Goal: Leave review/rating: Share an evaluation or opinion about a product, service, or content

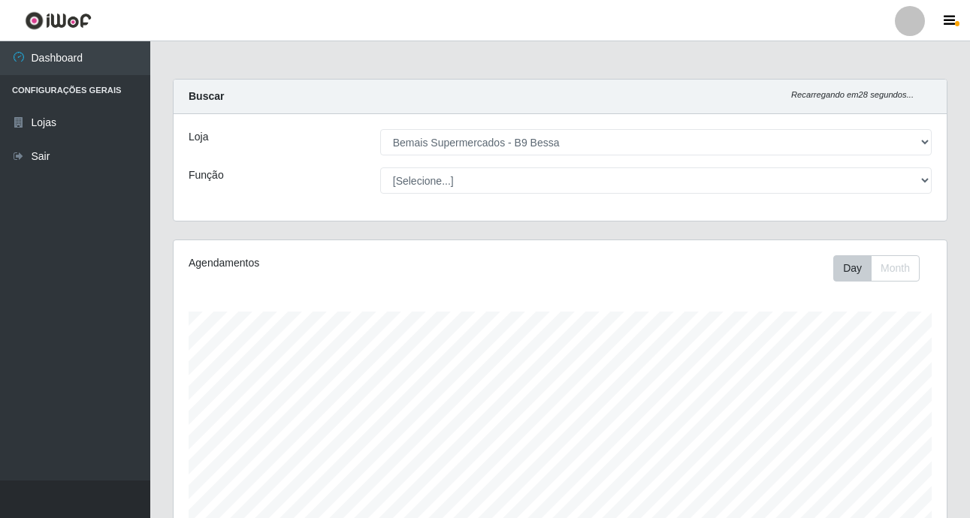
select select "410"
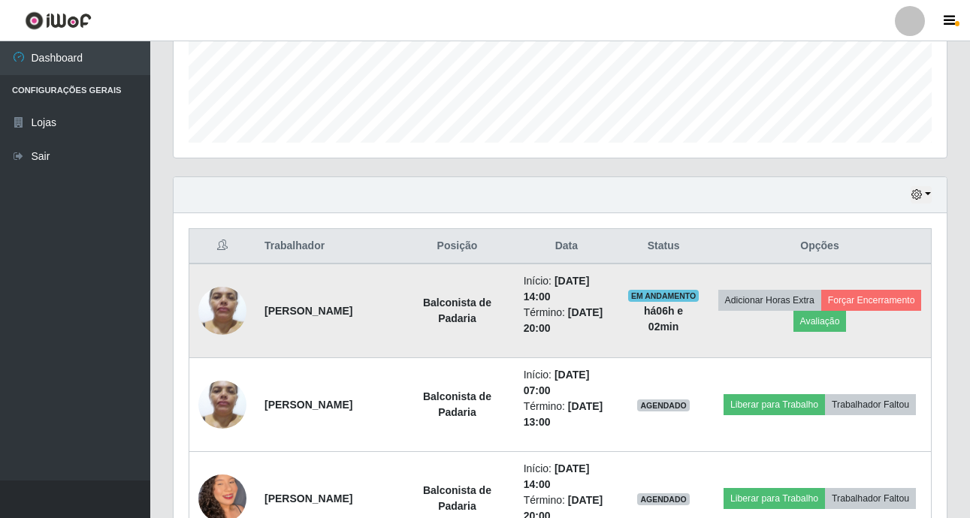
scroll to position [587, 0]
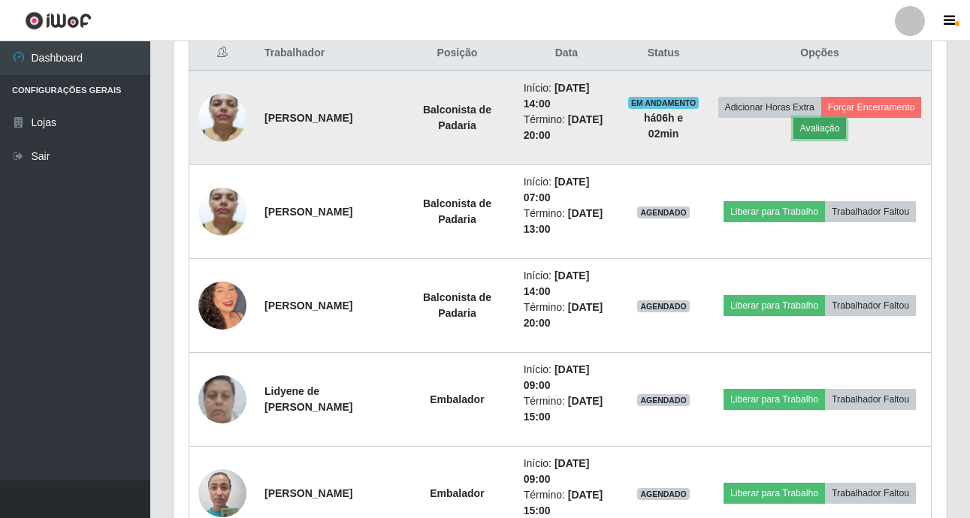
click at [847, 127] on button "Avaliação" at bounding box center [819, 128] width 53 height 21
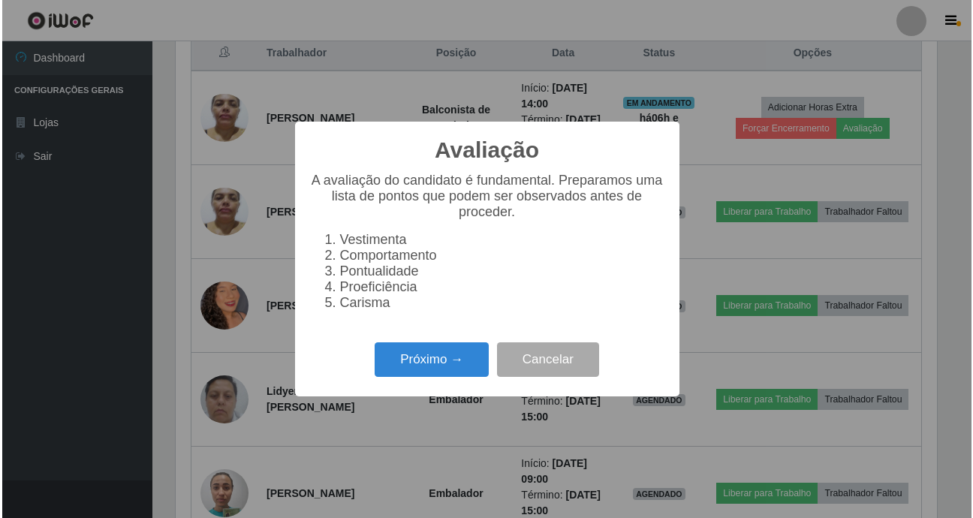
scroll to position [312, 765]
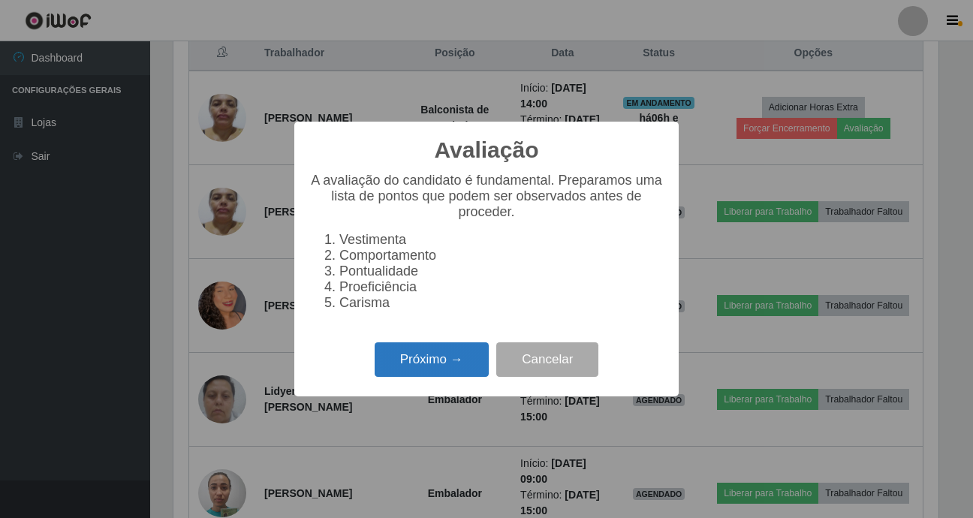
click at [420, 359] on button "Próximo →" at bounding box center [432, 360] width 114 height 35
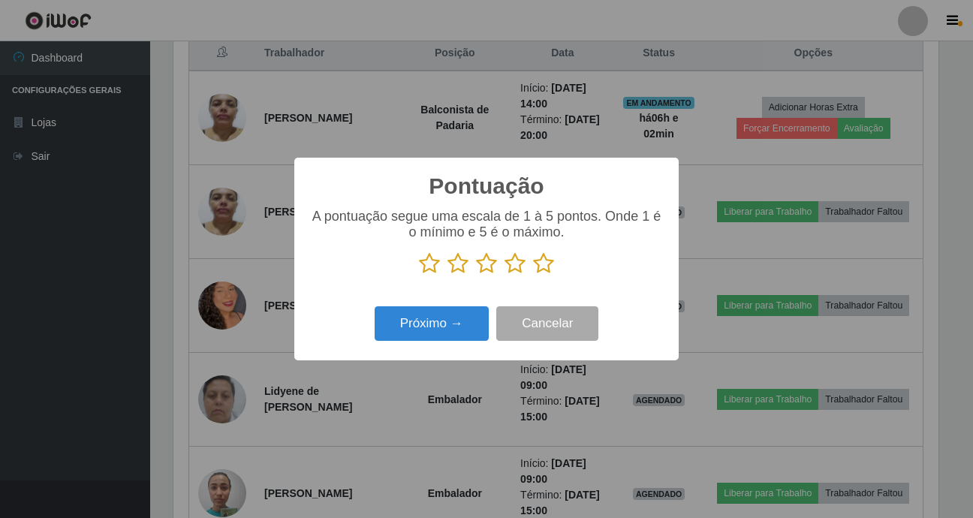
scroll to position [750809, 750355]
click at [542, 262] on icon at bounding box center [543, 263] width 21 height 23
click at [533, 275] on input "radio" at bounding box center [533, 275] width 0 height 0
click at [431, 318] on button "Próximo →" at bounding box center [432, 323] width 114 height 35
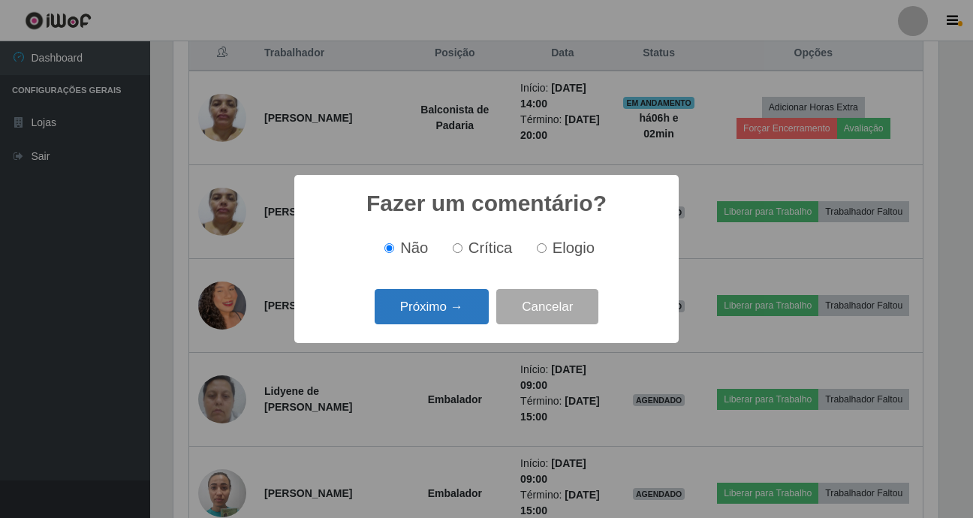
click at [431, 316] on button "Próximo →" at bounding box center [432, 306] width 114 height 35
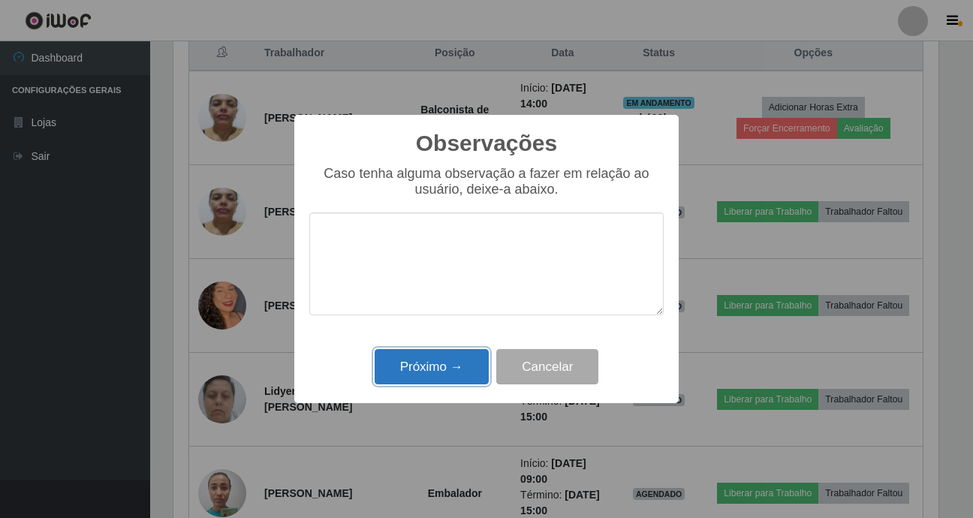
click at [413, 370] on button "Próximo →" at bounding box center [432, 366] width 114 height 35
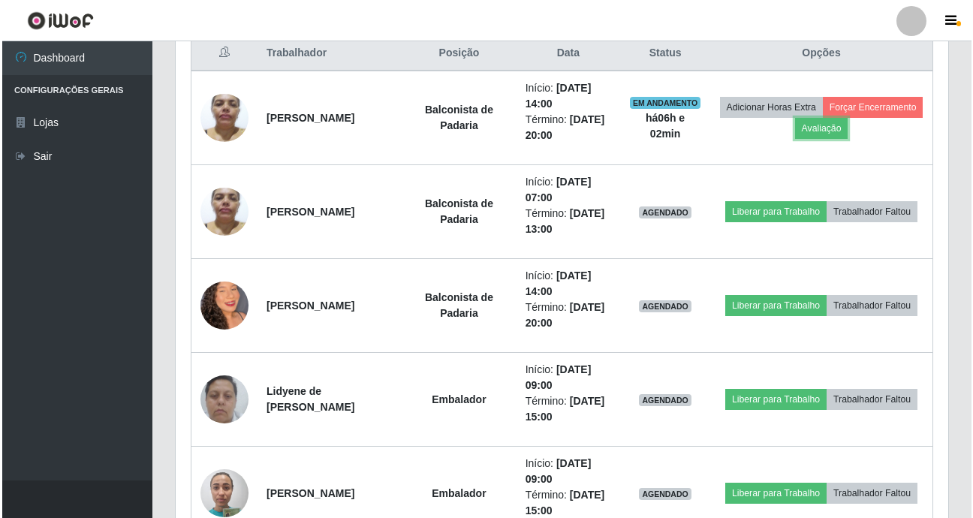
scroll to position [312, 773]
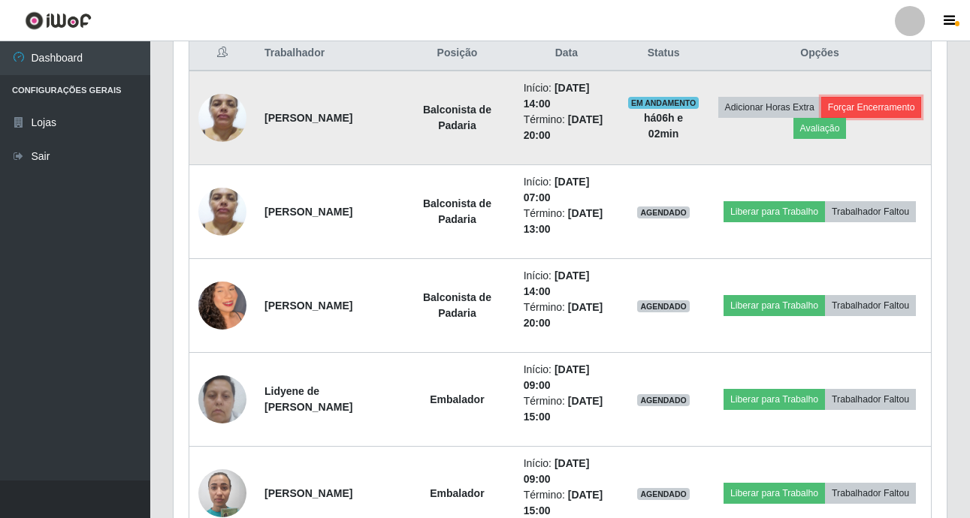
click at [821, 118] on button "Forçar Encerramento" at bounding box center [871, 107] width 101 height 21
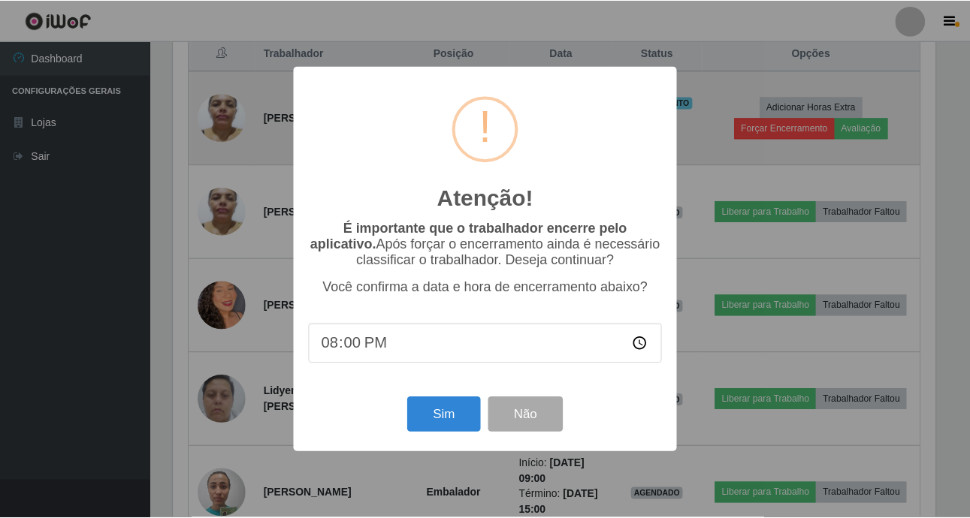
scroll to position [312, 765]
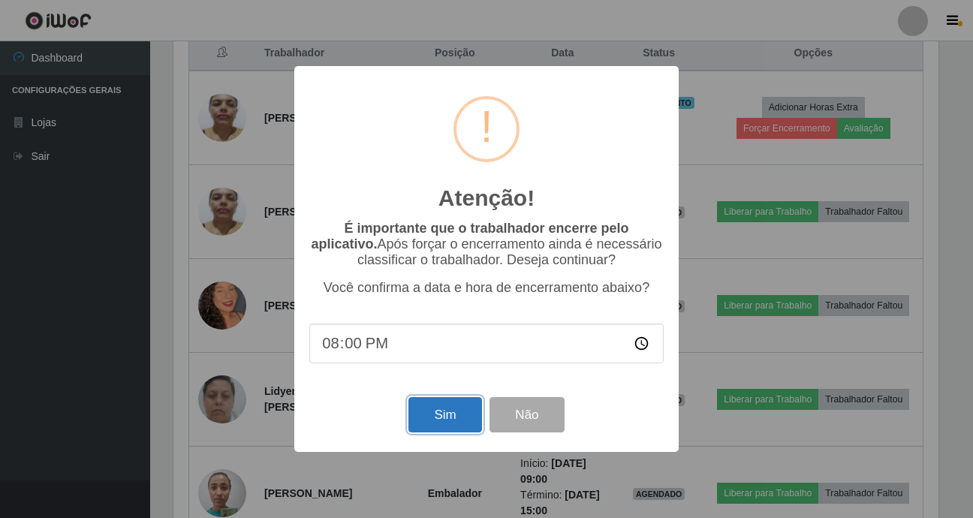
click at [452, 421] on button "Sim" at bounding box center [445, 414] width 73 height 35
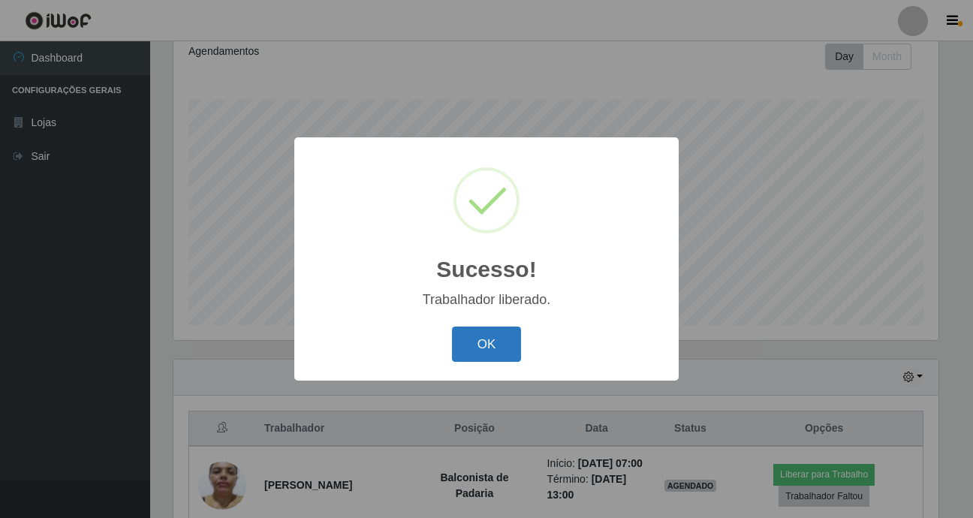
click at [491, 339] on button "OK" at bounding box center [487, 344] width 70 height 35
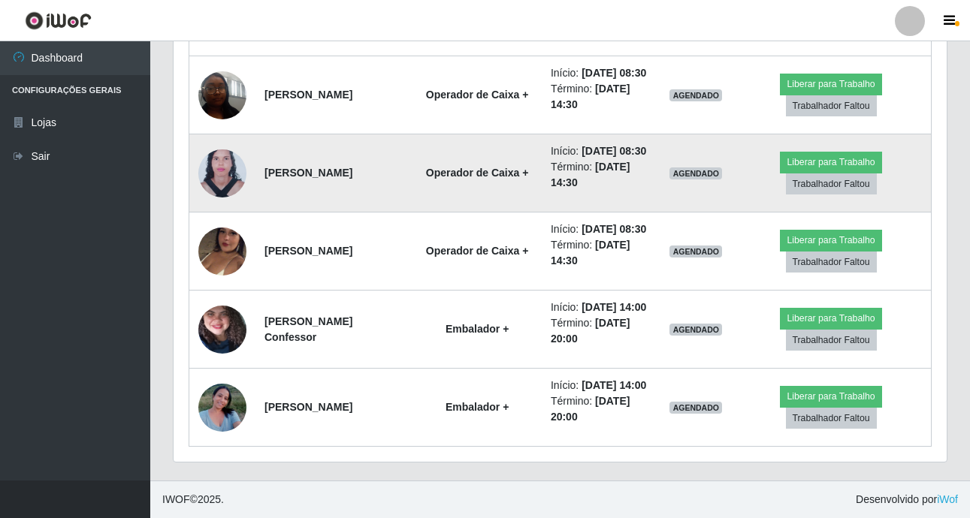
scroll to position [1620, 0]
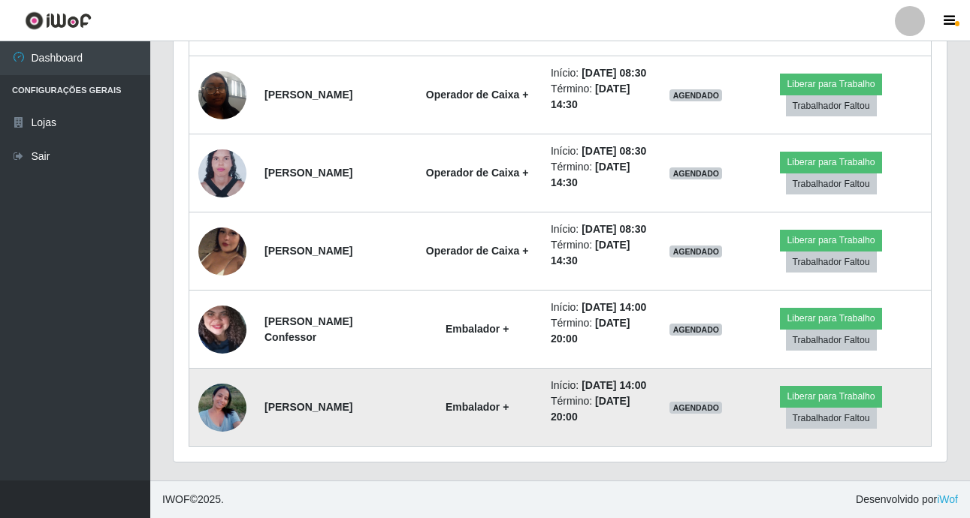
click at [563, 445] on td "Início: [DATE] 14:00 Término: [DATE] 20:00" at bounding box center [601, 408] width 119 height 78
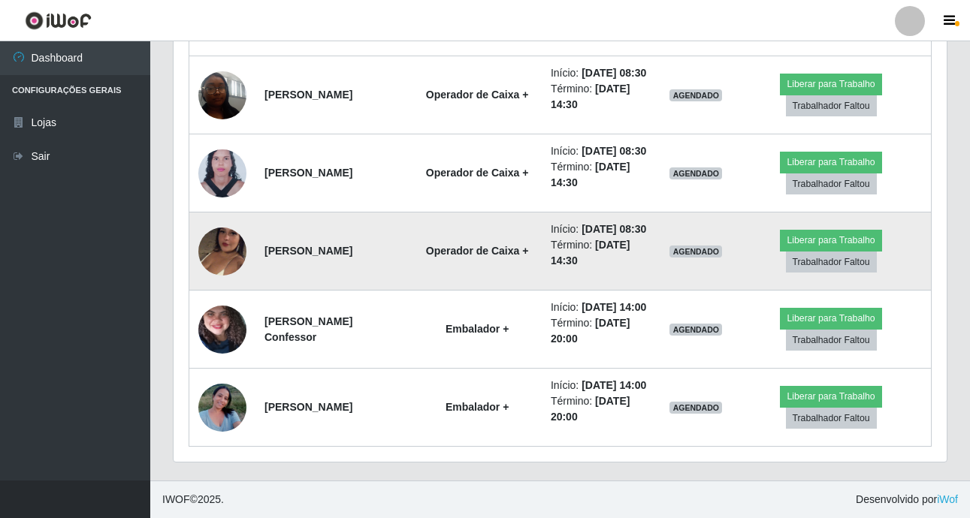
scroll to position [1470, 0]
click at [222, 294] on img at bounding box center [222, 252] width 48 height 86
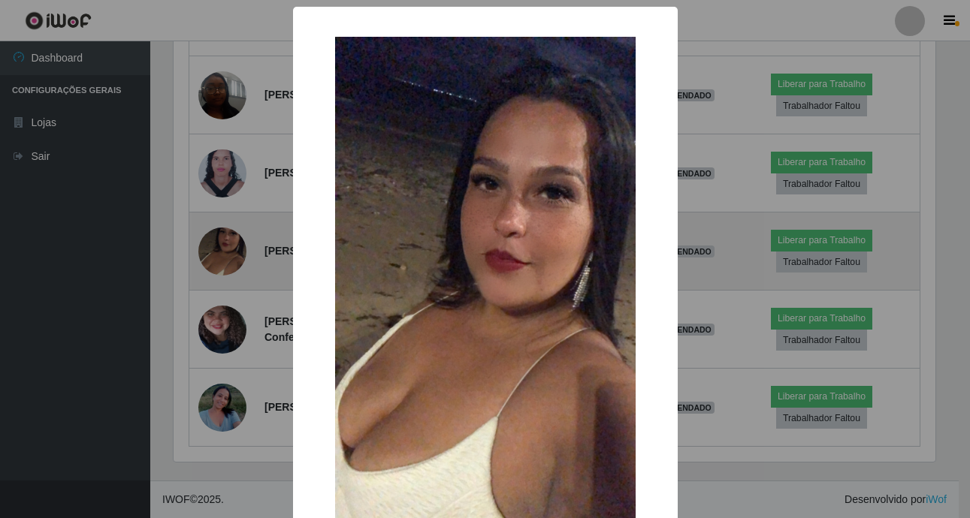
scroll to position [312, 765]
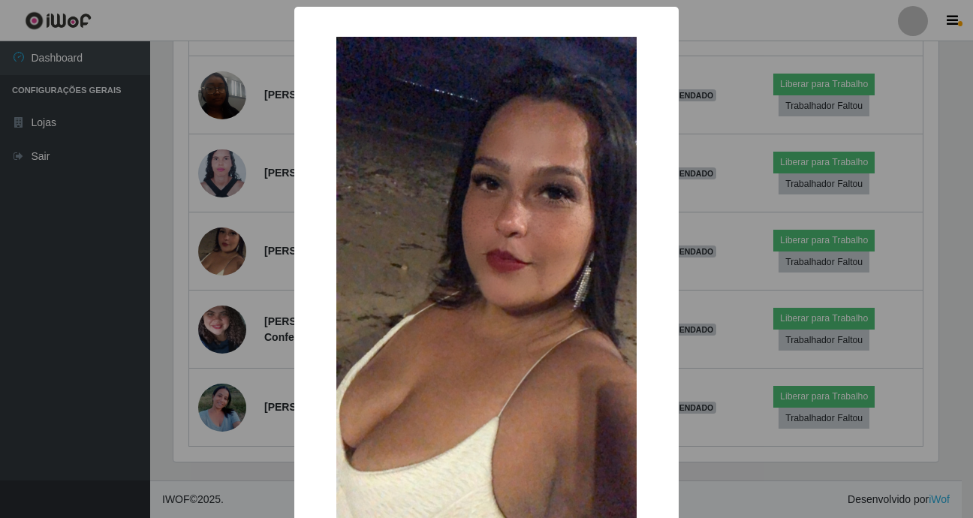
click at [109, 245] on div "× OK Cancel" at bounding box center [486, 259] width 973 height 518
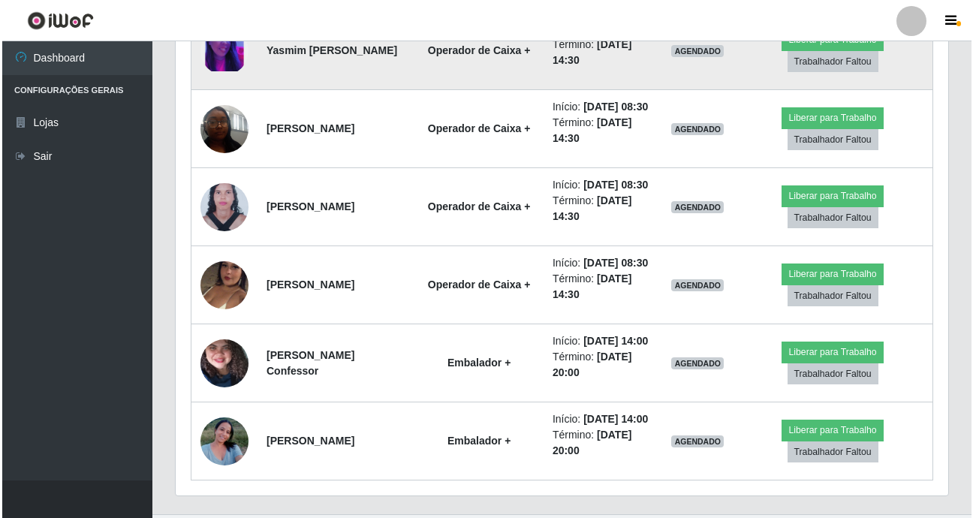
scroll to position [1320, 0]
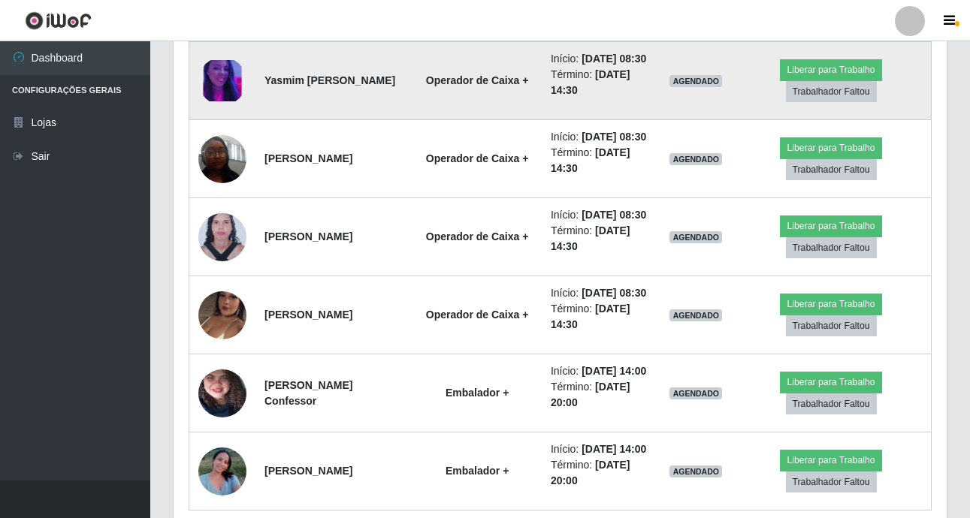
click at [234, 101] on img at bounding box center [222, 80] width 48 height 41
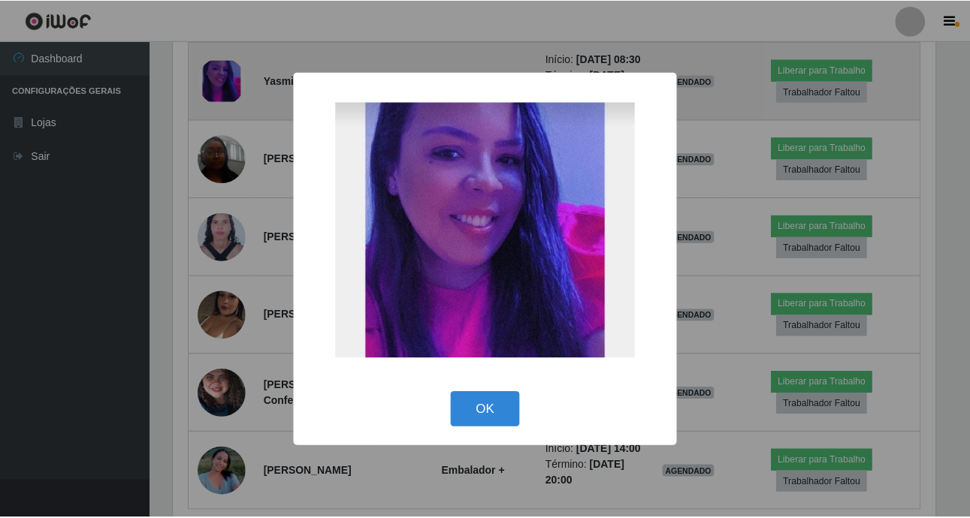
scroll to position [312, 765]
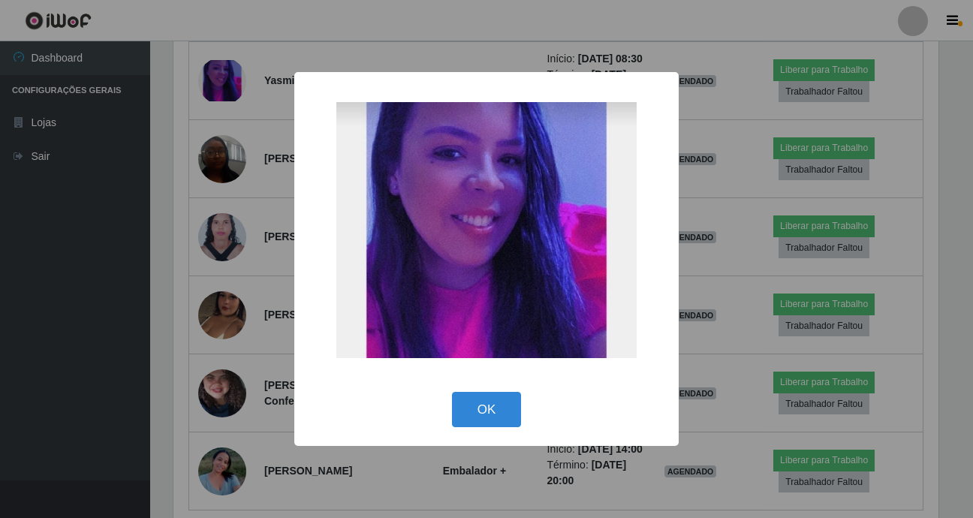
click at [100, 314] on div "× OK Cancel" at bounding box center [486, 259] width 973 height 518
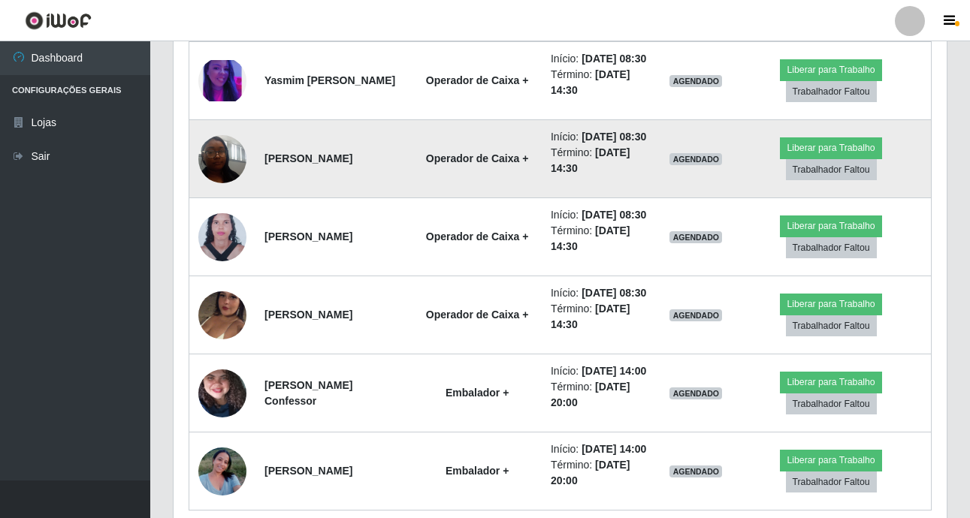
scroll to position [312, 773]
click at [231, 191] on img at bounding box center [222, 159] width 48 height 64
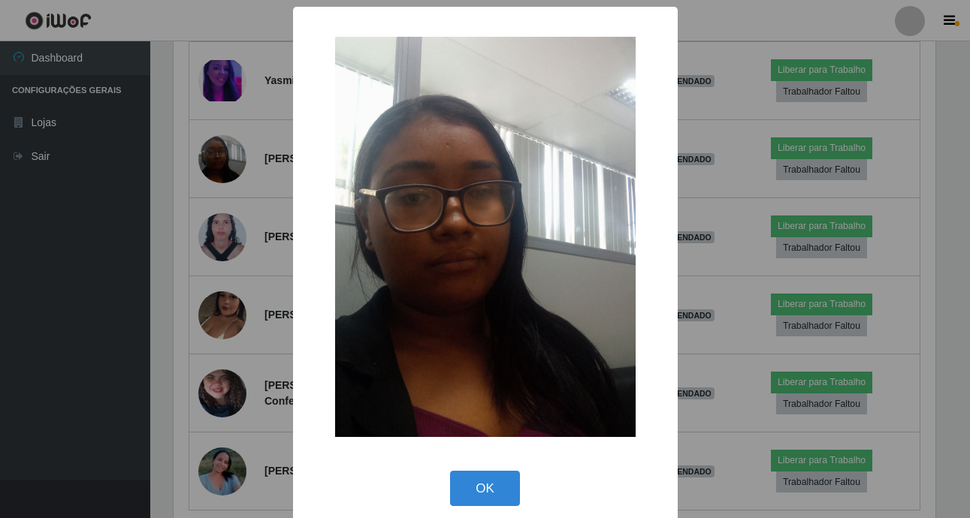
scroll to position [312, 765]
drag, startPoint x: 74, startPoint y: 336, endPoint x: 329, endPoint y: 325, distance: 255.6
click at [78, 336] on div "× OK Cancel" at bounding box center [486, 259] width 973 height 518
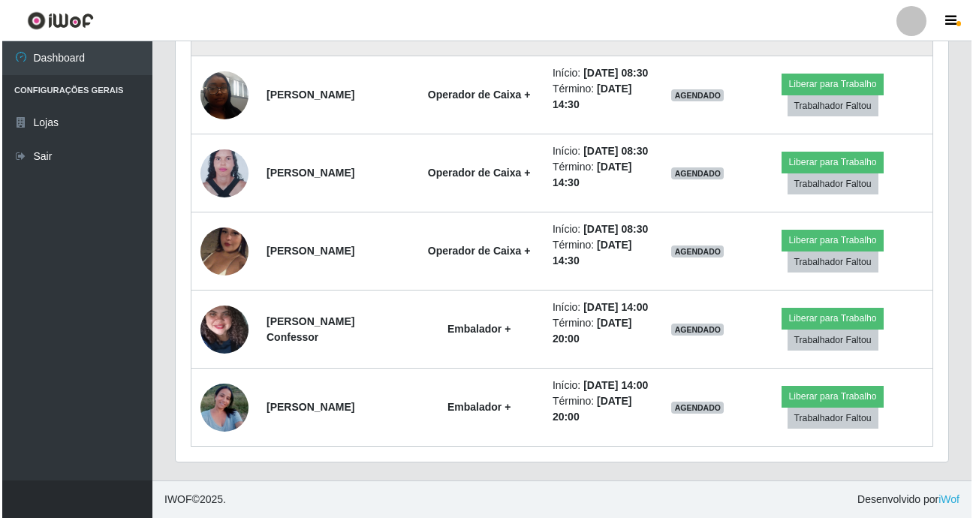
scroll to position [1320, 0]
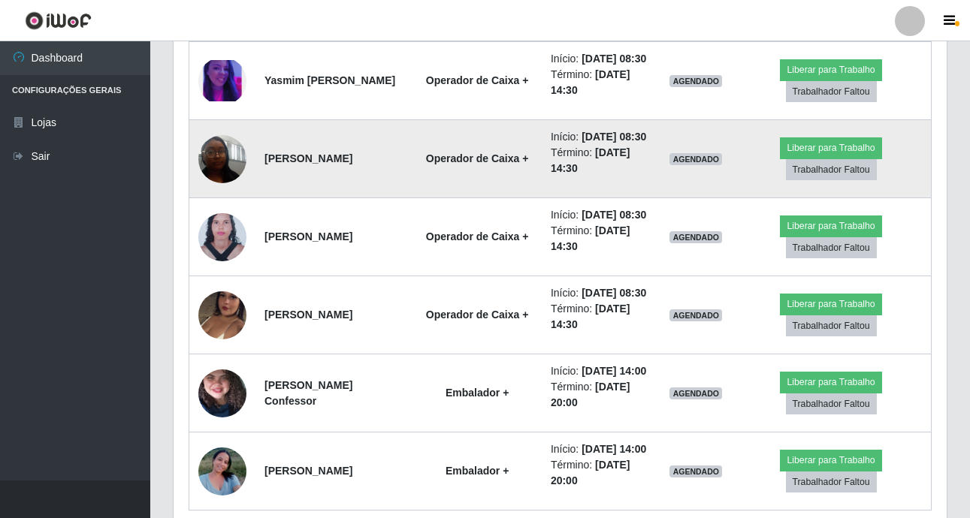
click at [233, 191] on img at bounding box center [222, 159] width 48 height 64
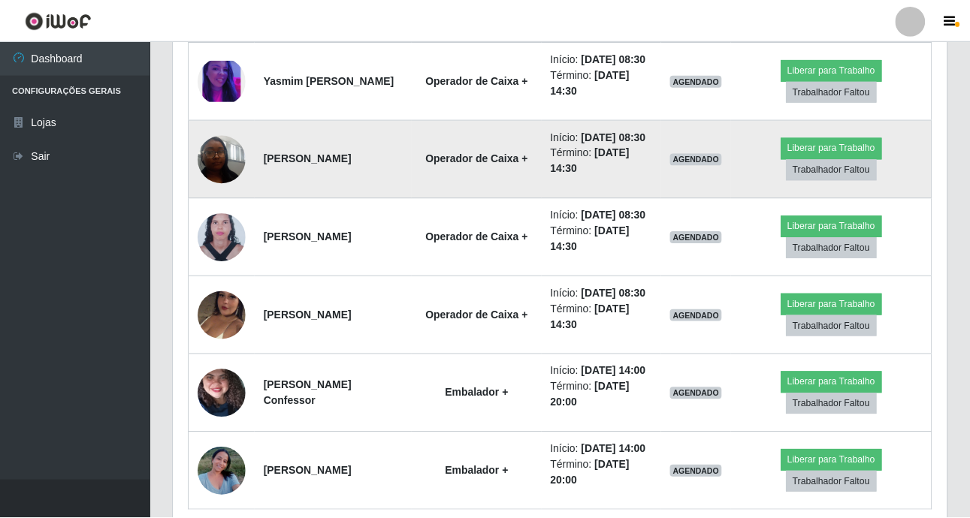
scroll to position [312, 765]
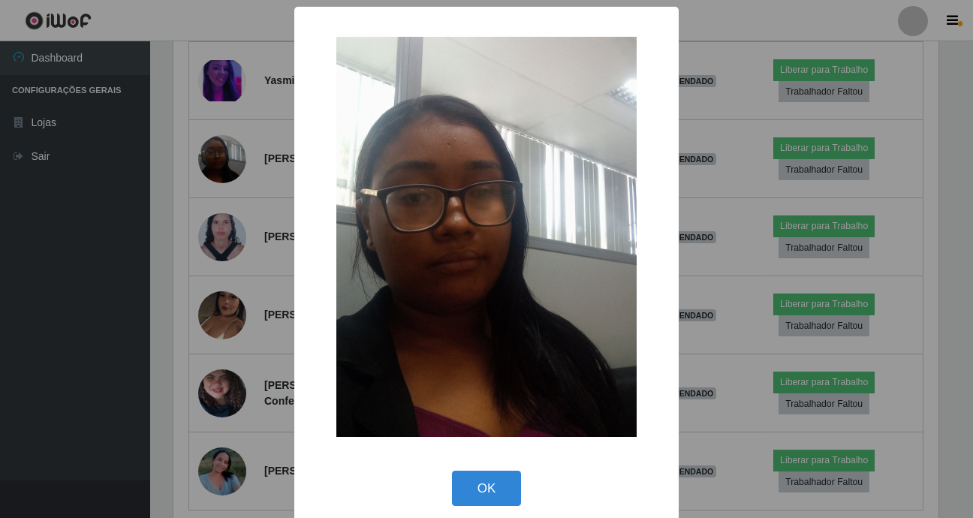
click at [72, 340] on div "× OK Cancel" at bounding box center [486, 259] width 973 height 518
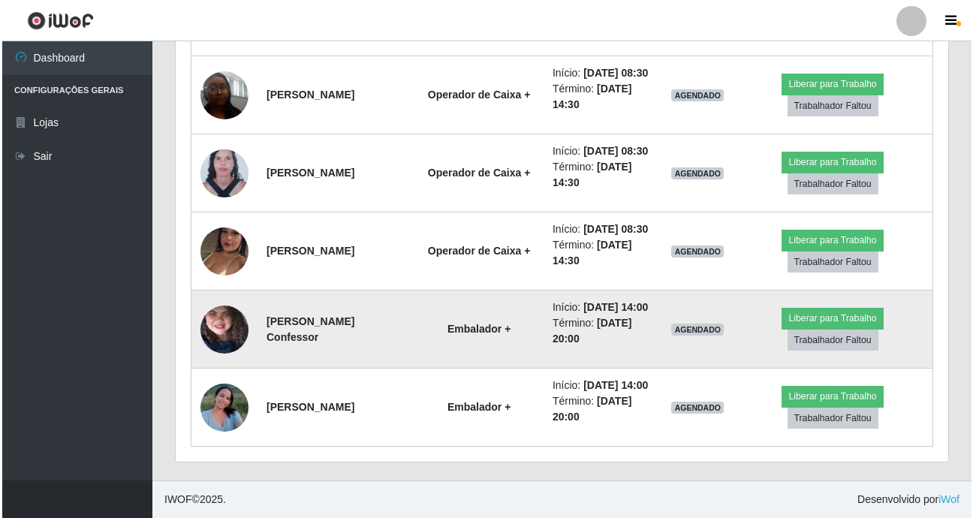
scroll to position [1620, 0]
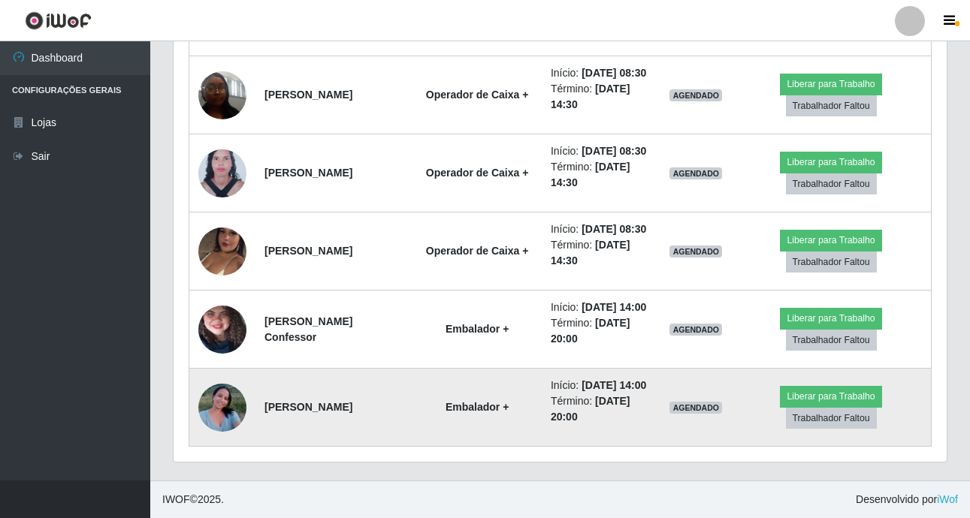
click at [228, 397] on img at bounding box center [222, 408] width 48 height 64
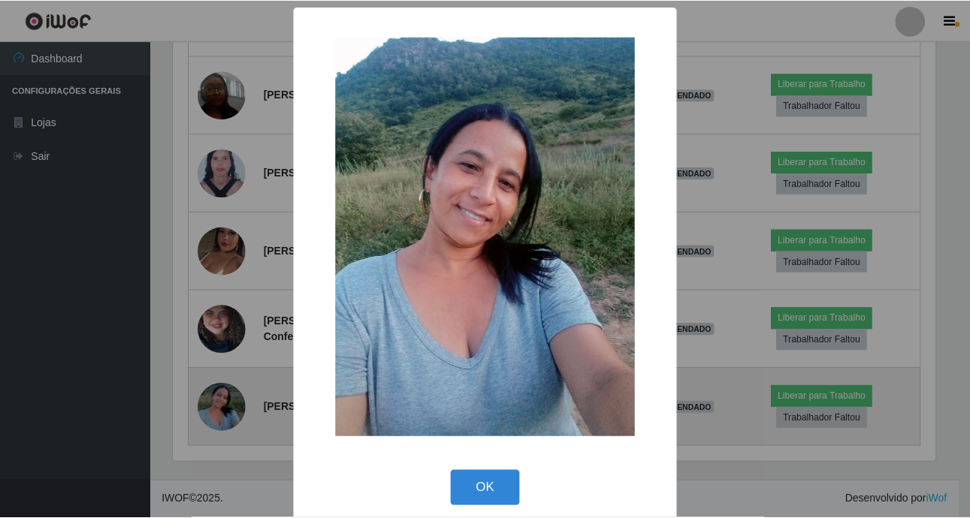
scroll to position [312, 765]
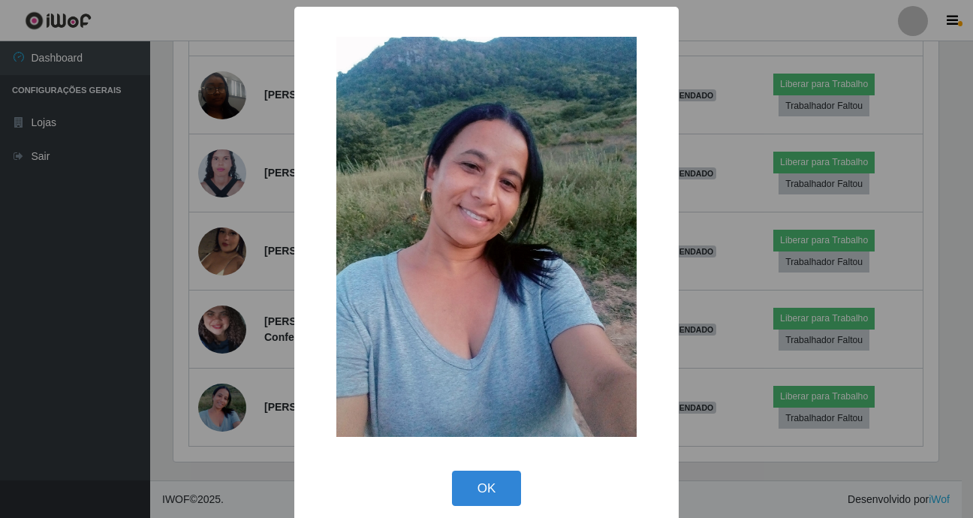
click at [228, 340] on div "× OK Cancel" at bounding box center [486, 259] width 973 height 518
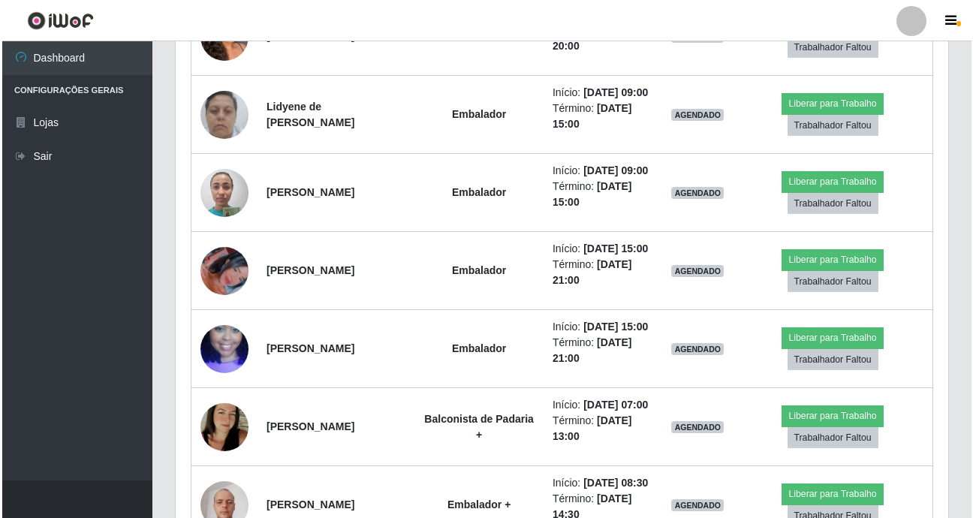
scroll to position [719, 0]
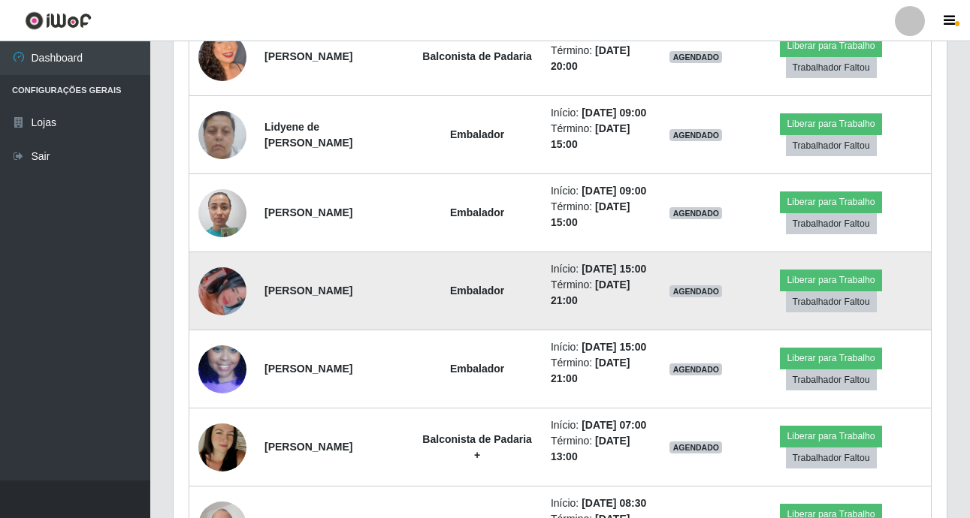
click at [223, 334] on img at bounding box center [222, 292] width 48 height 86
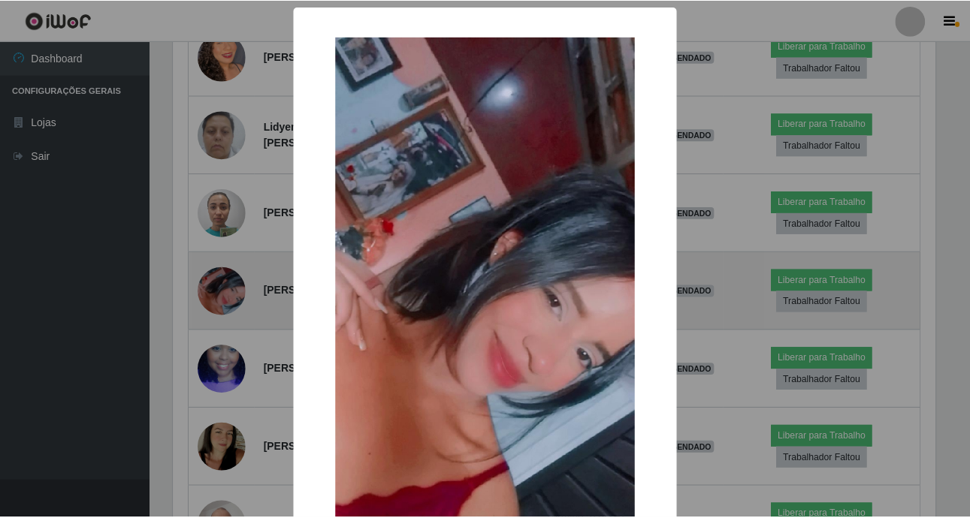
scroll to position [312, 765]
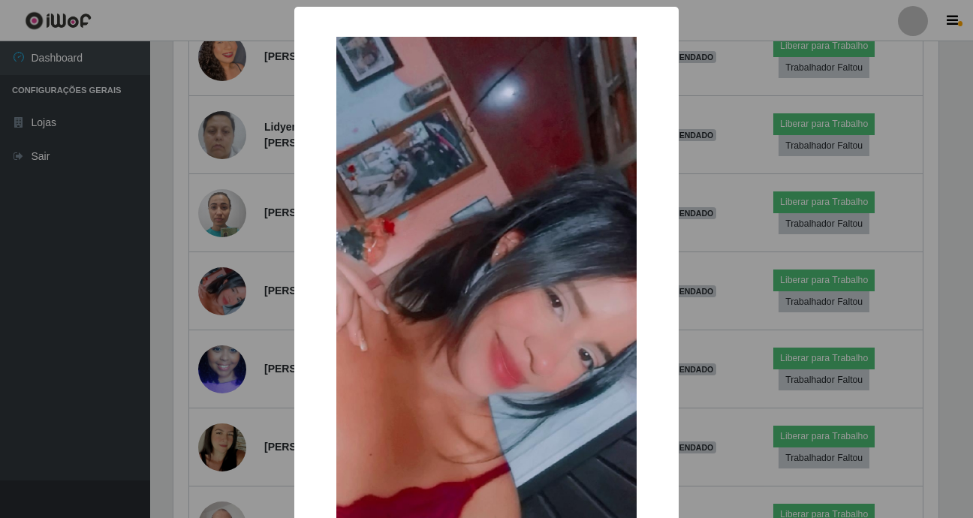
click at [223, 351] on div "× OK Cancel" at bounding box center [486, 259] width 973 height 518
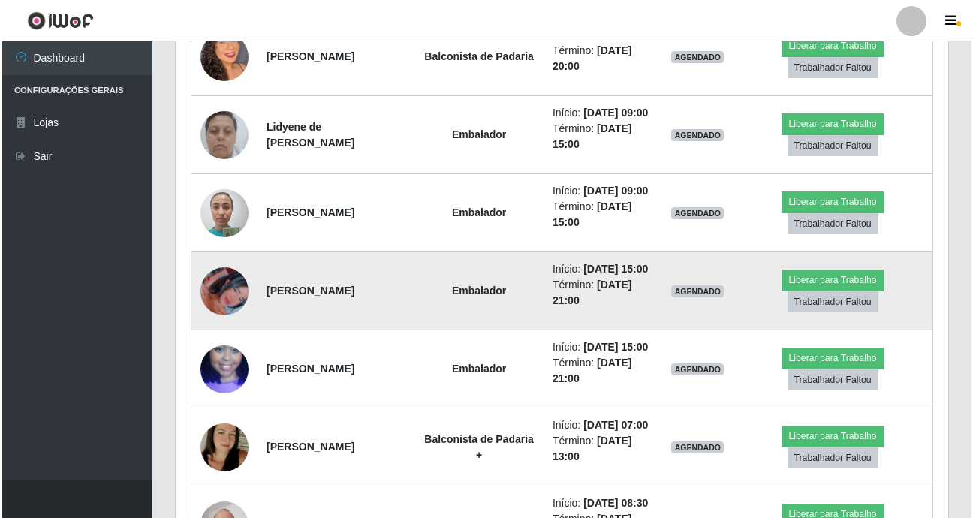
scroll to position [312, 773]
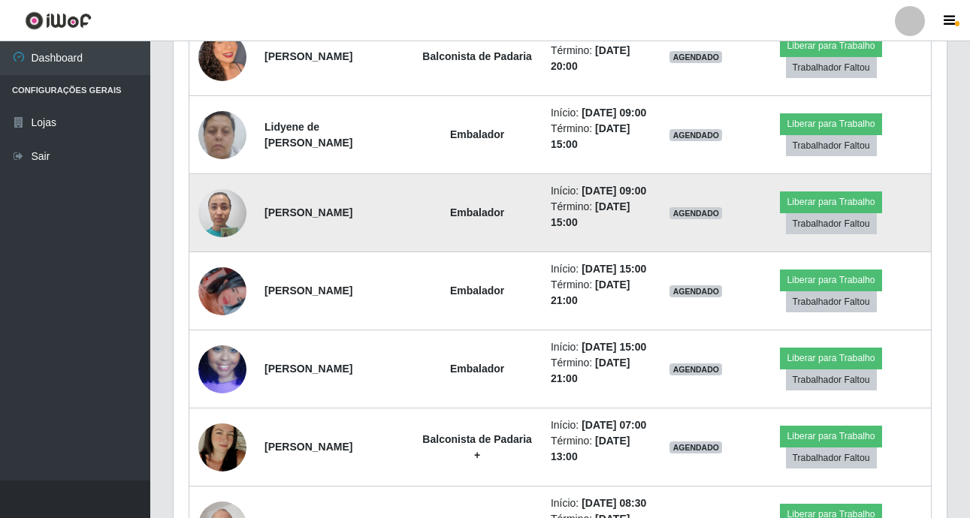
click at [221, 245] on img at bounding box center [222, 213] width 48 height 64
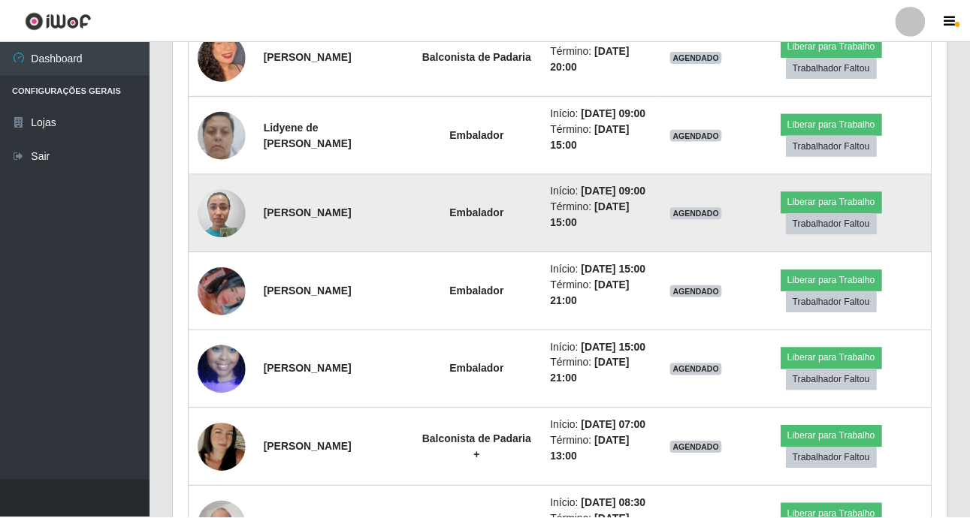
scroll to position [312, 765]
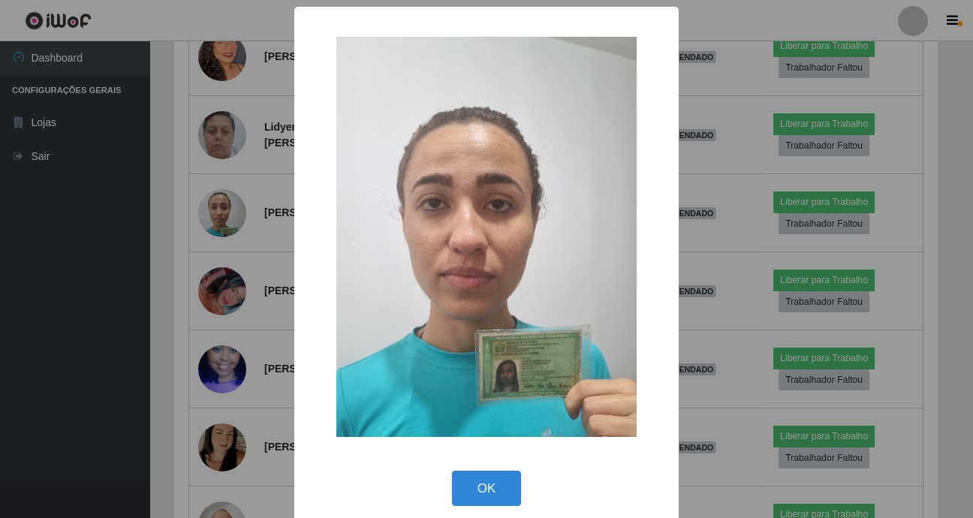
click at [213, 278] on div "× OK Cancel" at bounding box center [486, 259] width 973 height 518
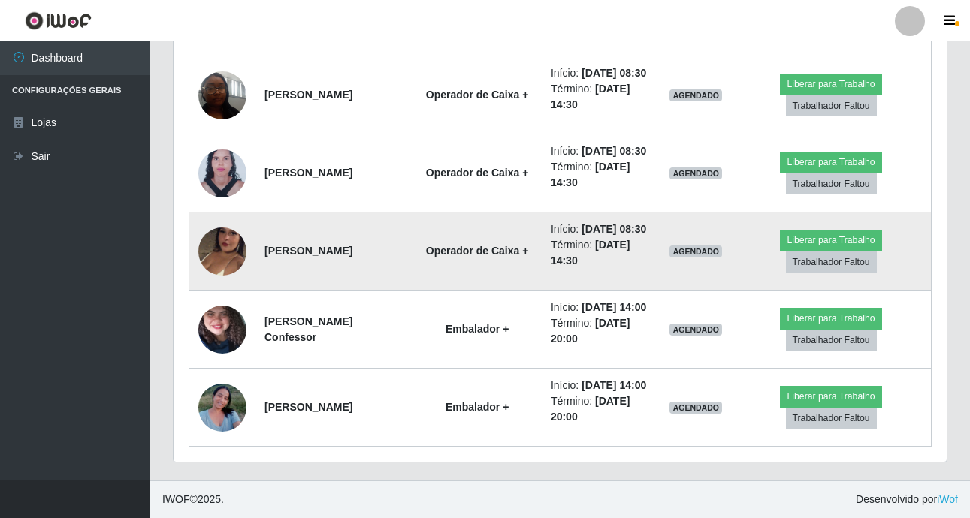
scroll to position [1545, 0]
click at [230, 273] on img at bounding box center [222, 252] width 48 height 86
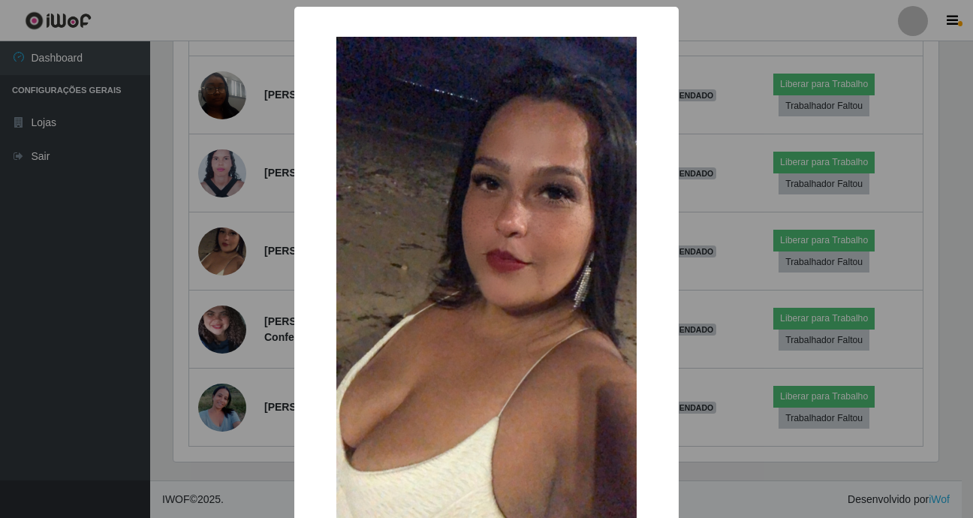
click at [694, 173] on div "× OK Cancel" at bounding box center [486, 259] width 973 height 518
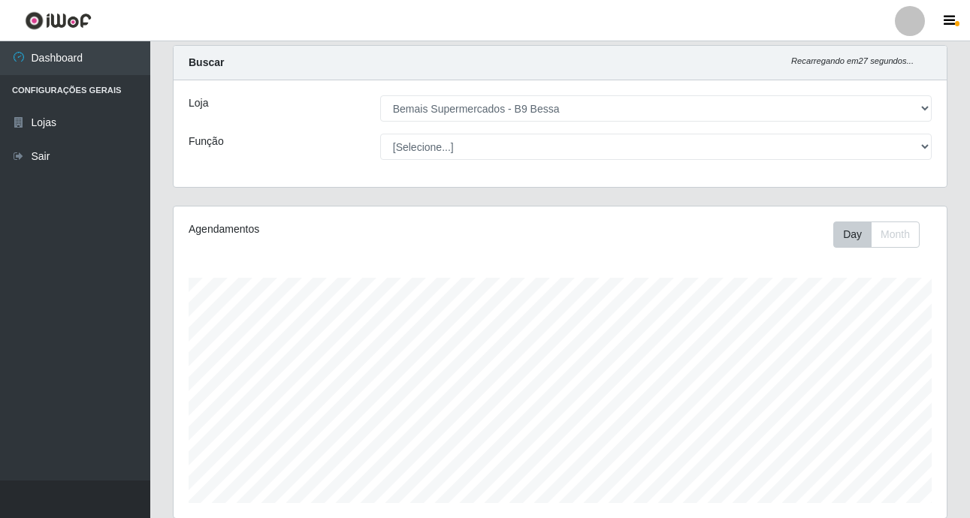
scroll to position [0, 0]
